Goal: Information Seeking & Learning: Learn about a topic

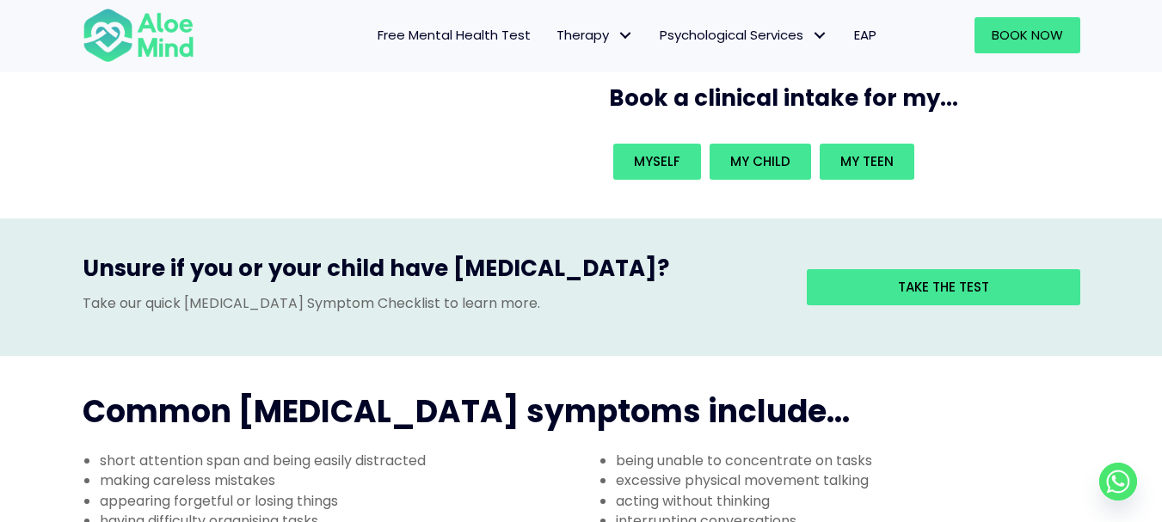
scroll to position [430, 0]
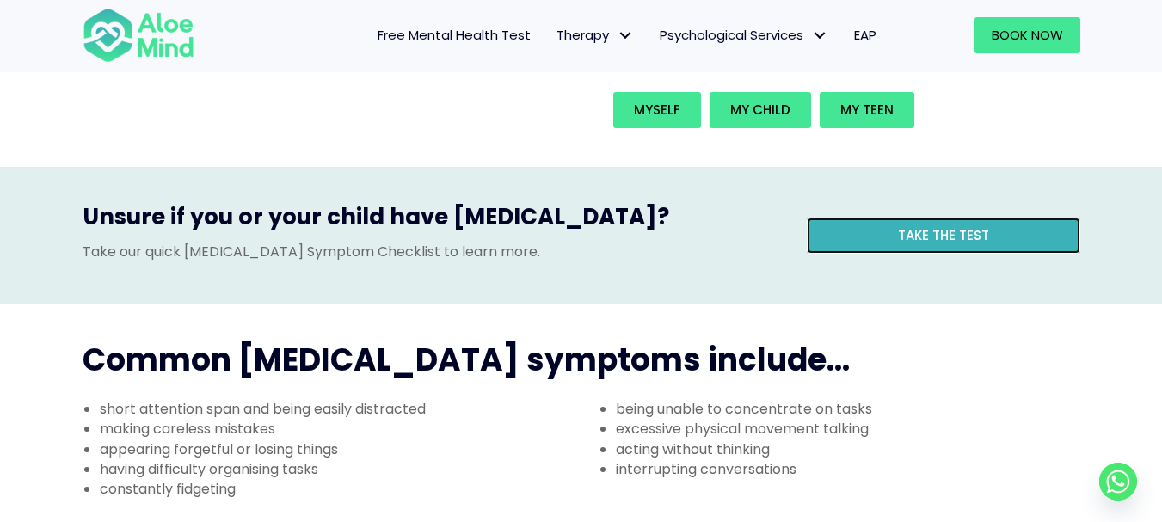
click at [884, 218] on link "Take the test" at bounding box center [942, 236] width 273 height 36
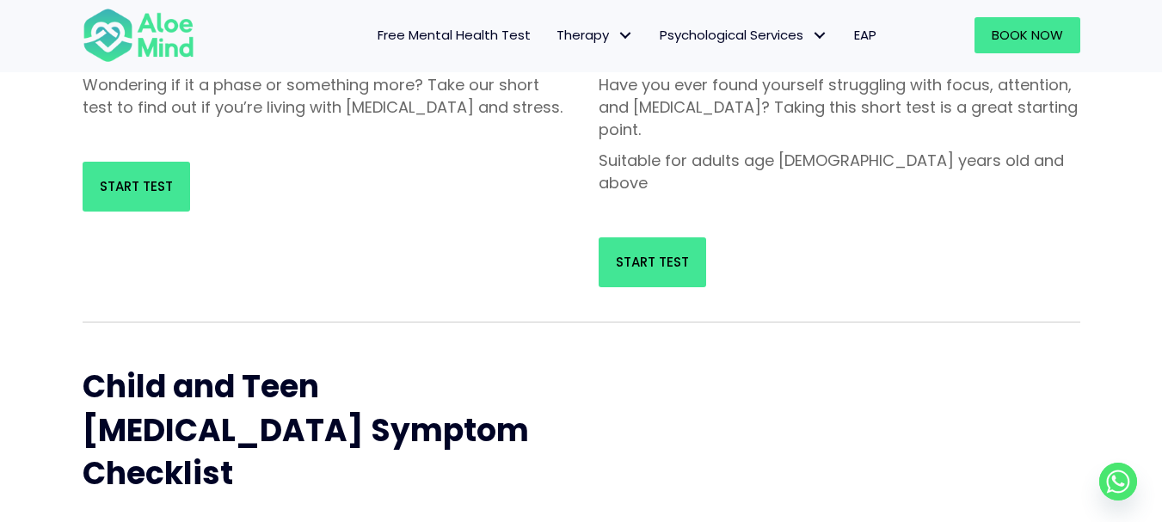
scroll to position [344, 0]
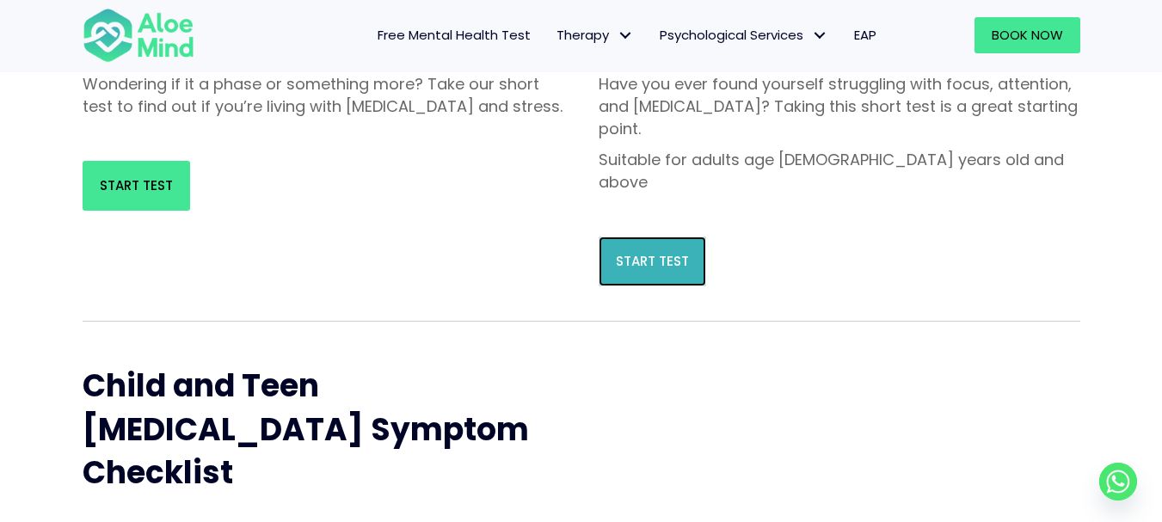
click at [673, 252] on span "Start Test" at bounding box center [652, 261] width 73 height 18
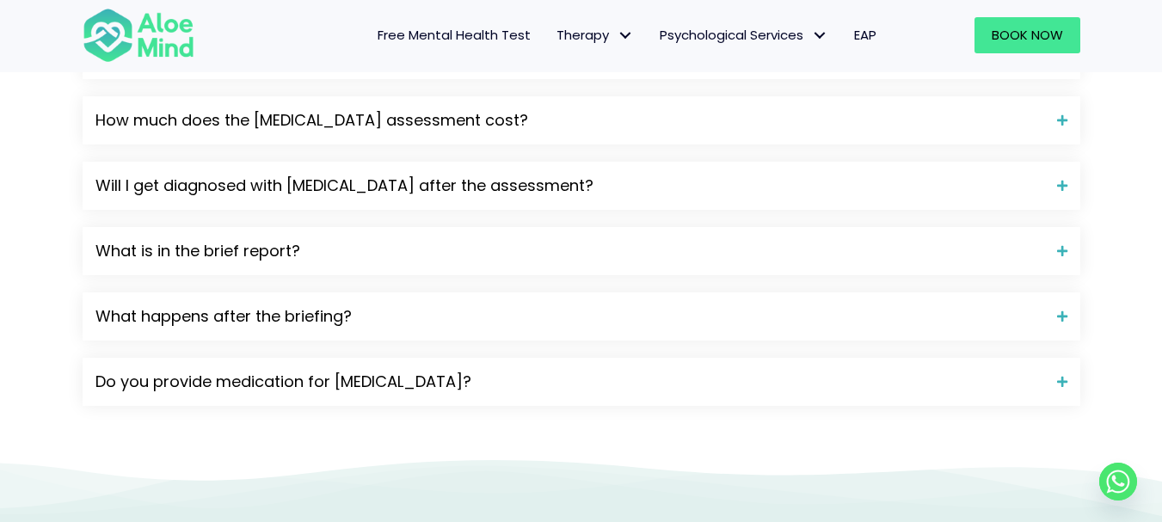
scroll to position [2149, 0]
